Goal: Obtain resource: Obtain resource

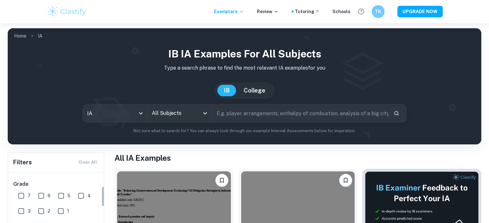
scroll to position [50, 0]
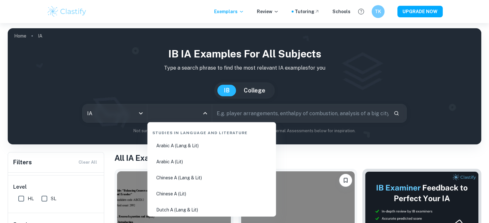
click at [173, 110] on input "All Subjects" at bounding box center [174, 113] width 49 height 12
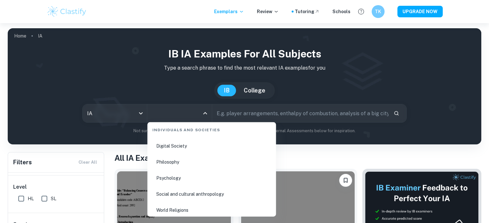
scroll to position [906, 0]
click at [171, 159] on li "Philosophy" at bounding box center [211, 164] width 123 height 15
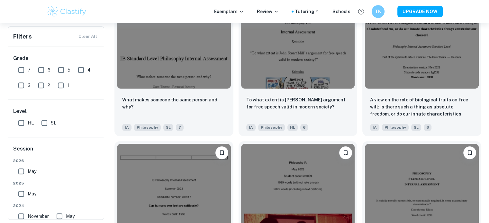
scroll to position [589, 0]
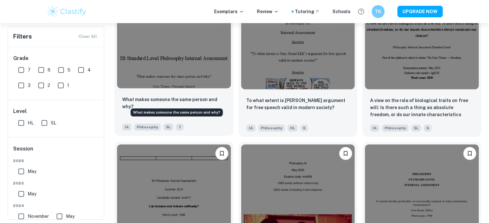
click at [206, 101] on p "What makes someone the same person and why?" at bounding box center [173, 103] width 103 height 14
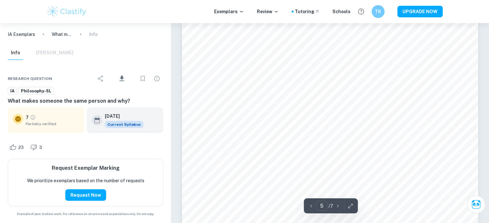
scroll to position [1840, 0]
type input "6"
